Goal: Information Seeking & Learning: Obtain resource

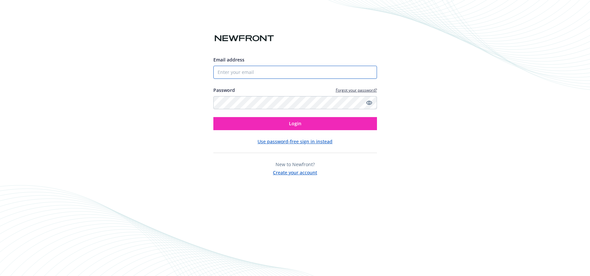
click at [239, 70] on input "Email address" at bounding box center [295, 72] width 164 height 13
type input "[PERSON_NAME][EMAIL_ADDRESS][PERSON_NAME][DOMAIN_NAME]"
click at [213, 117] on button "Login" at bounding box center [295, 123] width 164 height 13
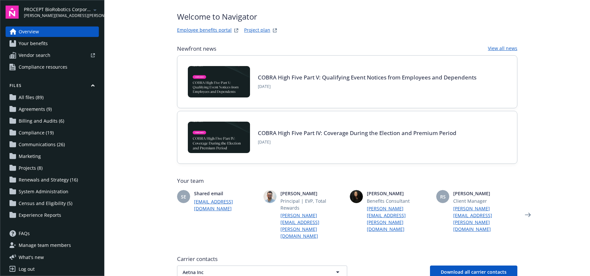
scroll to position [80, 0]
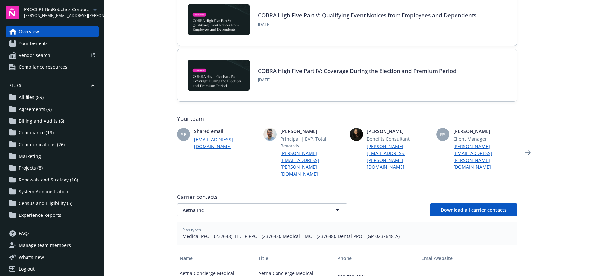
click at [45, 39] on span "Your benefits" at bounding box center [33, 43] width 29 height 10
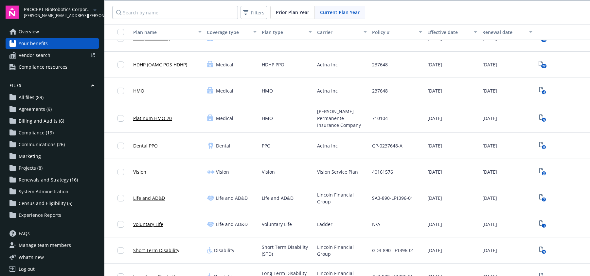
scroll to position [15, 0]
click at [539, 246] on icon "9" at bounding box center [542, 250] width 7 height 8
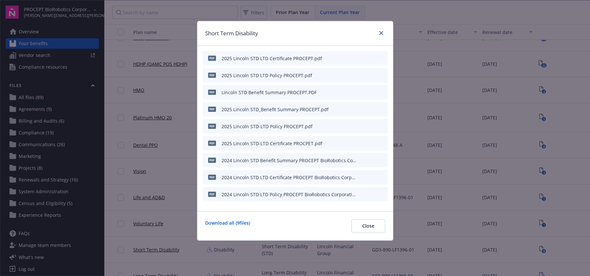
click at [281, 125] on div "2025 Lincoln STD-LTD Policy PROCEPT.pdf" at bounding box center [266, 126] width 91 height 7
click at [381, 143] on icon "preview file" at bounding box center [381, 143] width 6 height 5
click at [380, 143] on icon "preview file" at bounding box center [381, 143] width 6 height 5
click at [384, 32] on link "close" at bounding box center [381, 33] width 8 height 8
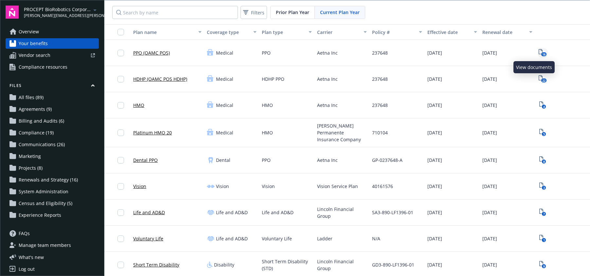
click at [538, 50] on icon "18" at bounding box center [542, 53] width 8 height 8
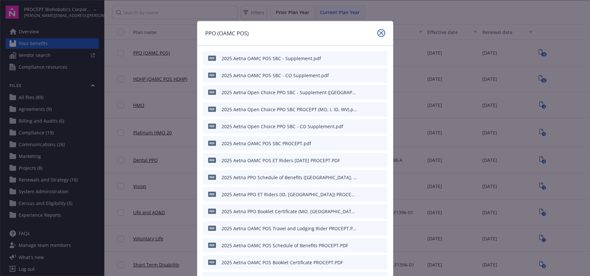
click at [379, 33] on icon "close" at bounding box center [381, 33] width 4 height 4
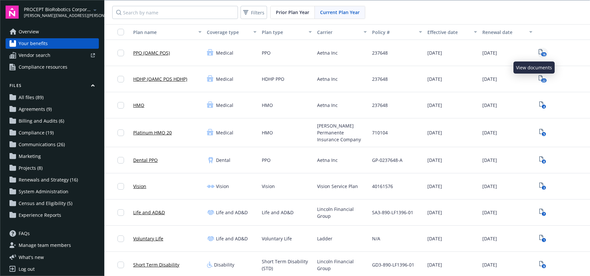
click at [542, 53] on text "18" at bounding box center [543, 54] width 3 height 4
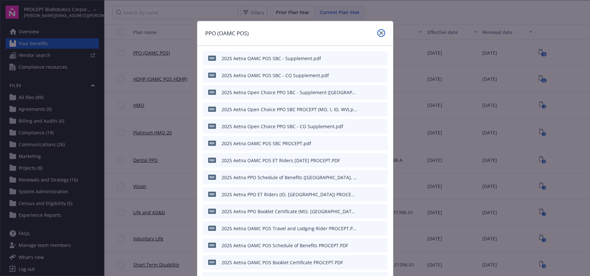
click at [379, 33] on icon "close" at bounding box center [381, 33] width 4 height 4
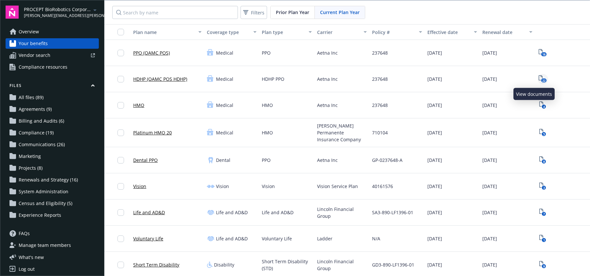
click at [542, 81] on text "22" at bounding box center [543, 80] width 3 height 4
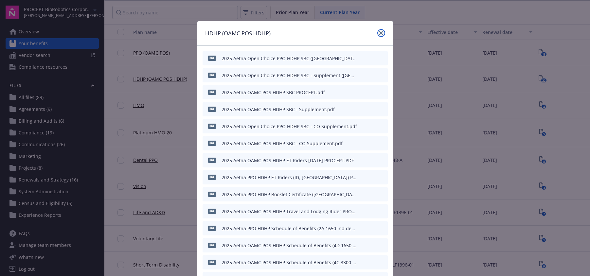
click at [377, 32] on link "close" at bounding box center [381, 33] width 8 height 8
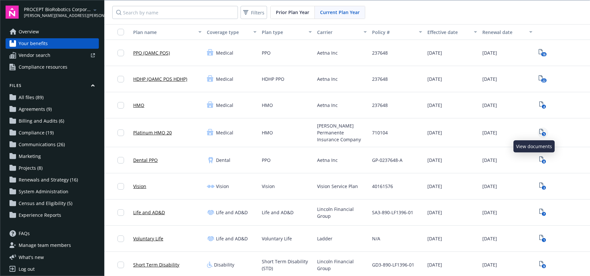
click at [542, 133] on rect "View Plan Documents" at bounding box center [544, 134] width 4 height 4
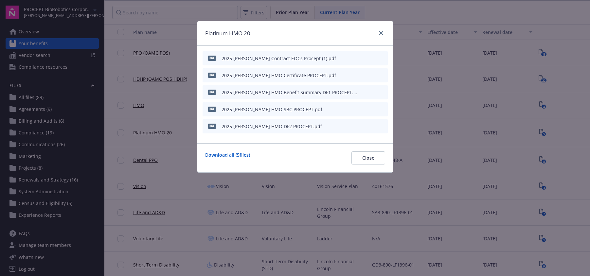
click at [288, 62] on div "pdf 2025 [PERSON_NAME] Contract EOCs Procept (1).pdf" at bounding box center [270, 58] width 131 height 14
click at [383, 56] on icon "preview file" at bounding box center [381, 58] width 6 height 5
